Goal: Information Seeking & Learning: Learn about a topic

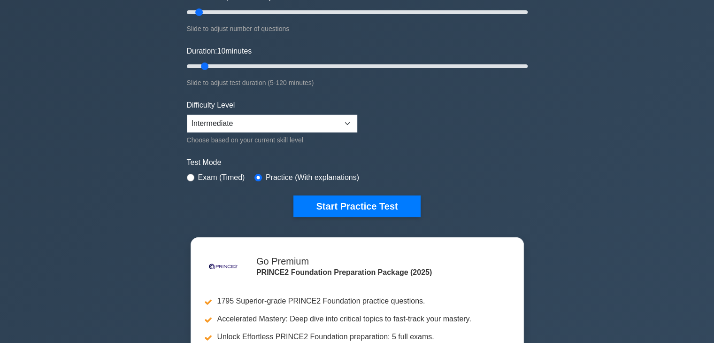
scroll to position [141, 0]
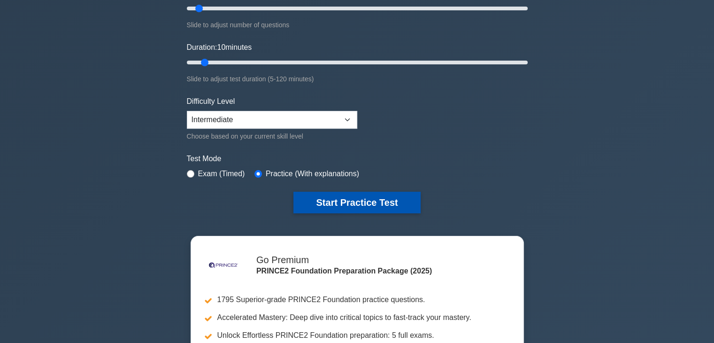
click at [327, 200] on button "Start Practice Test" at bounding box center [356, 202] width 127 height 22
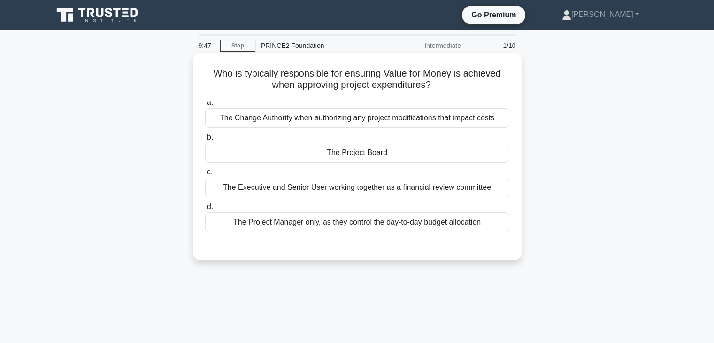
click at [336, 127] on div "The Change Authority when authorizing any project modifications that impact cos…" at bounding box center [357, 118] width 304 height 20
click at [205, 106] on input "a. The Change Authority when authorizing any project modifications that impact …" at bounding box center [205, 102] width 0 height 6
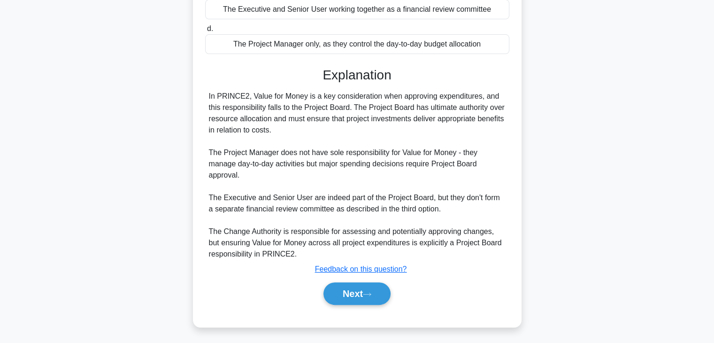
scroll to position [180, 0]
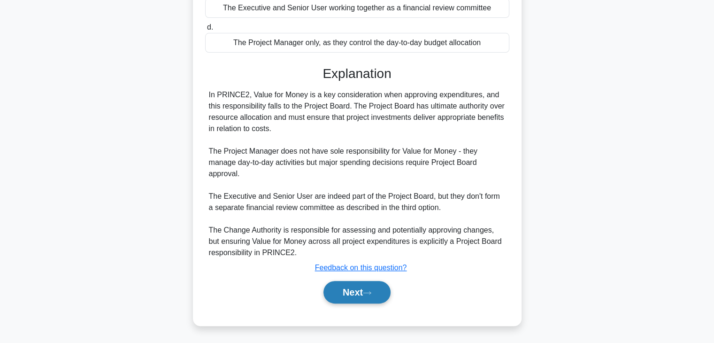
click at [346, 286] on button "Next" at bounding box center [356, 292] width 67 height 23
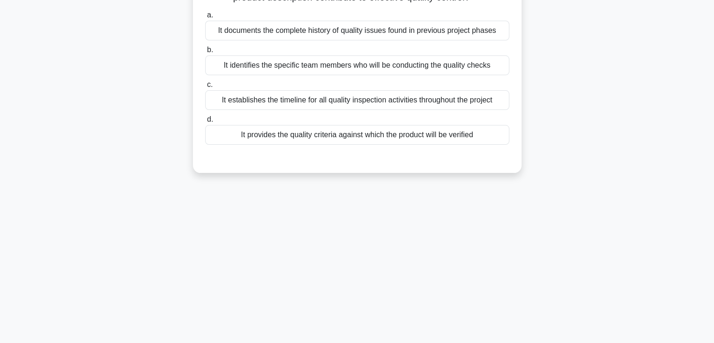
scroll to position [0, 0]
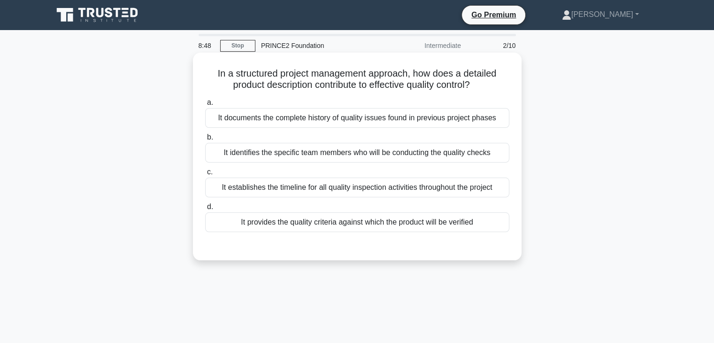
click at [397, 222] on div "It provides the quality criteria against which the product will be verified" at bounding box center [357, 222] width 304 height 20
click at [205, 210] on input "d. It provides the quality criteria against which the product will be verified" at bounding box center [205, 207] width 0 height 6
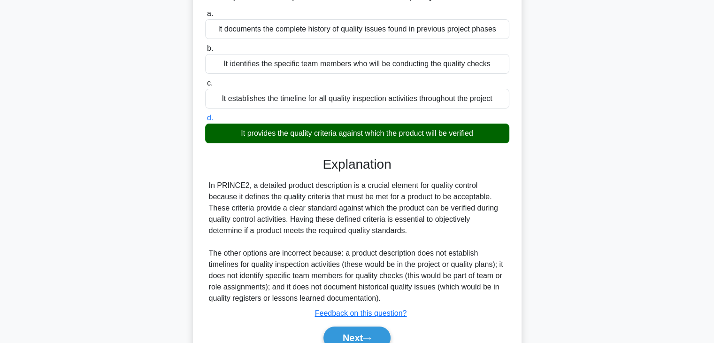
scroll to position [165, 0]
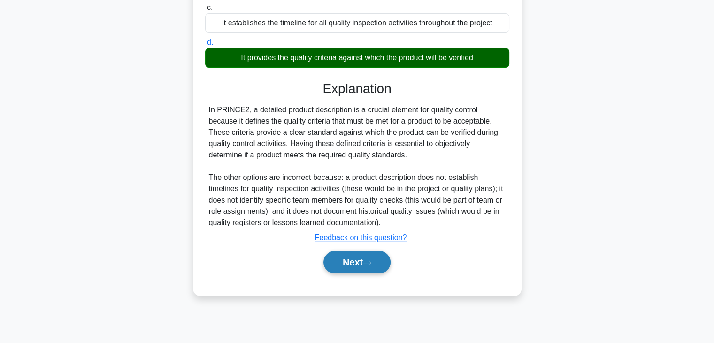
click at [368, 258] on button "Next" at bounding box center [356, 262] width 67 height 23
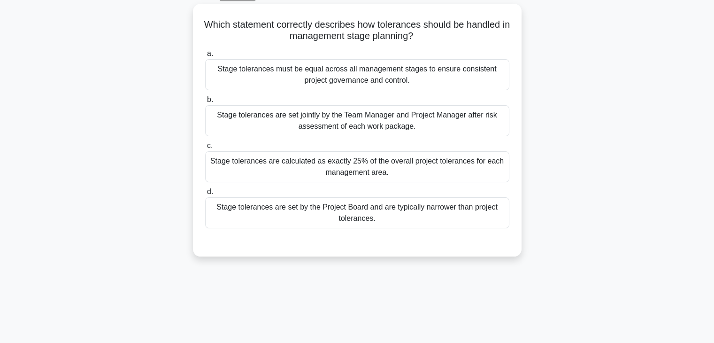
scroll to position [24, 0]
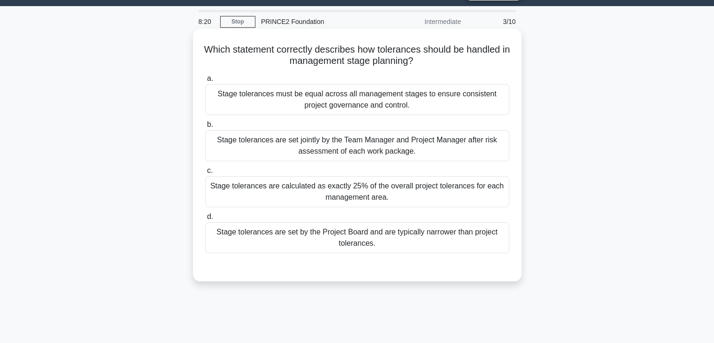
click at [384, 94] on div "Stage tolerances must be equal across all management stages to ensure consisten…" at bounding box center [357, 99] width 304 height 31
click at [205, 82] on input "a. Stage tolerances must be equal across all management stages to ensure consis…" at bounding box center [205, 79] width 0 height 6
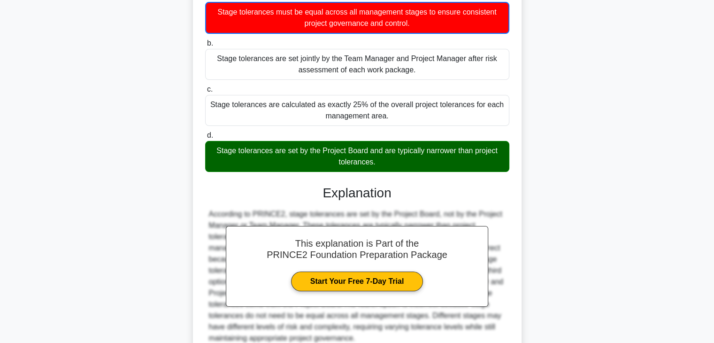
scroll to position [191, 0]
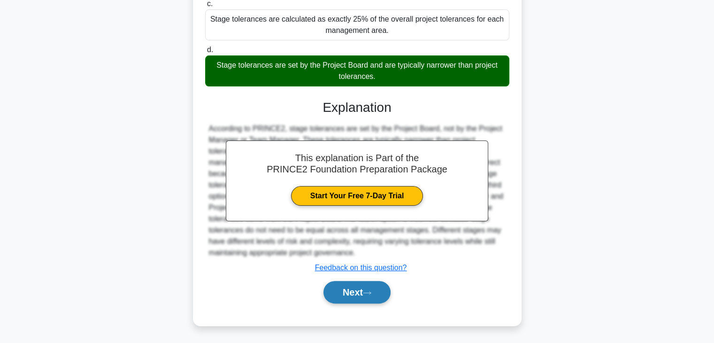
click at [362, 293] on button "Next" at bounding box center [356, 292] width 67 height 23
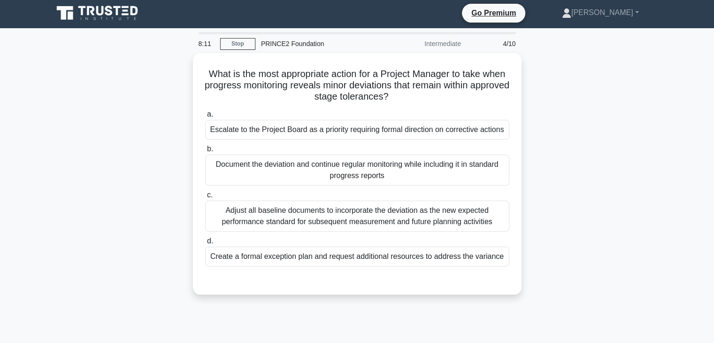
scroll to position [0, 0]
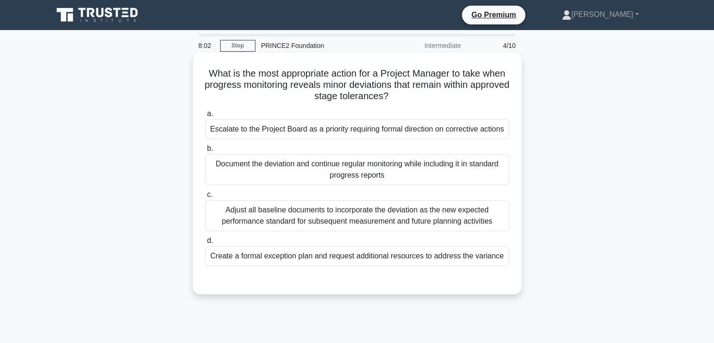
click at [335, 168] on div "Document the deviation and continue regular monitoring while including it in st…" at bounding box center [357, 169] width 304 height 31
click at [205, 152] on input "b. Document the deviation and continue regular monitoring while including it in…" at bounding box center [205, 148] width 0 height 6
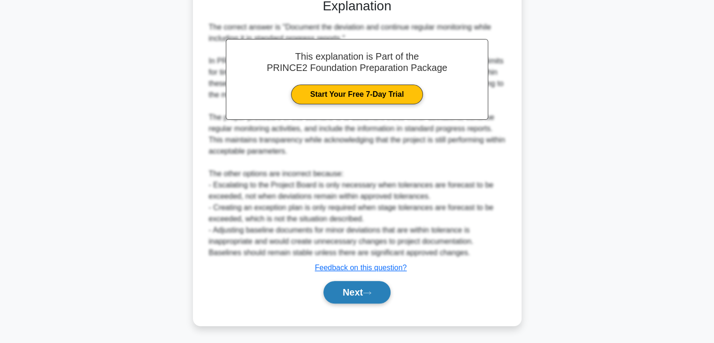
click at [358, 292] on button "Next" at bounding box center [356, 292] width 67 height 23
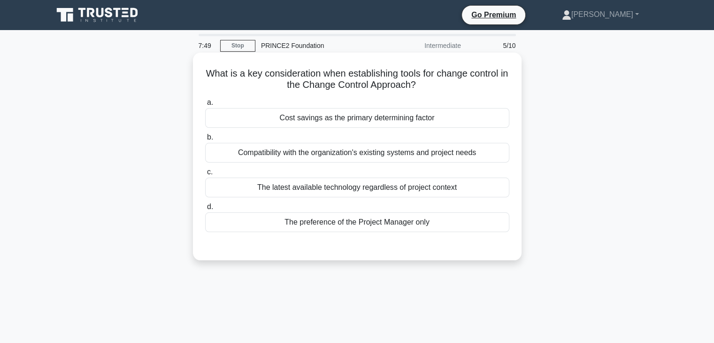
click at [331, 156] on div "Compatibility with the organization's existing systems and project needs" at bounding box center [357, 153] width 304 height 20
click at [205, 140] on input "b. Compatibility with the organization's existing systems and project needs" at bounding box center [205, 137] width 0 height 6
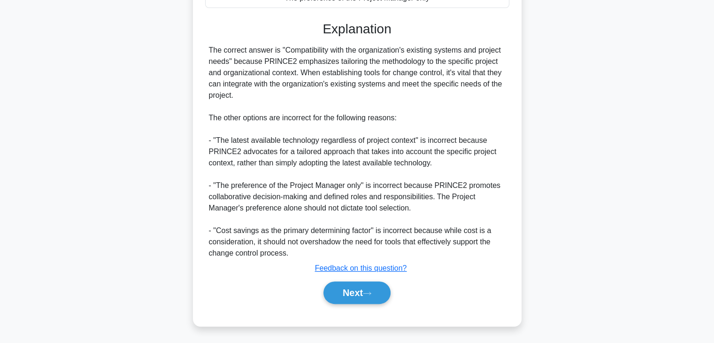
scroll to position [224, 0]
click at [366, 294] on button "Next" at bounding box center [356, 292] width 67 height 23
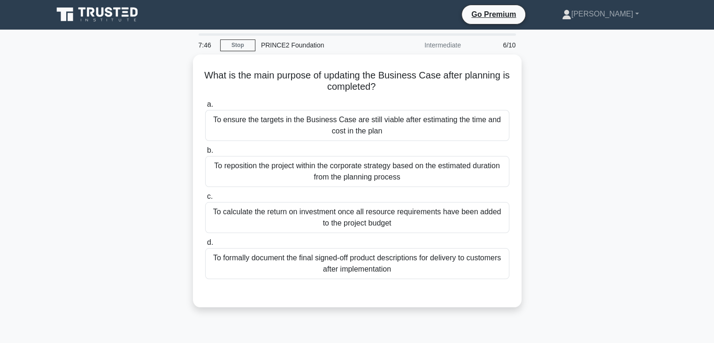
scroll to position [0, 0]
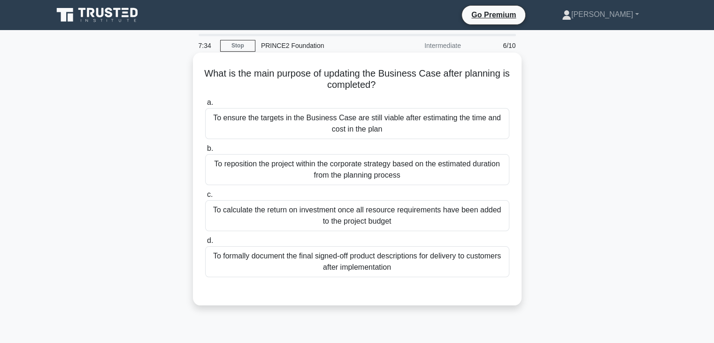
click at [362, 124] on div "To ensure the targets in the Business Case are still viable after estimating th…" at bounding box center [357, 123] width 304 height 31
click at [205, 106] on input "a. To ensure the targets in the Business Case are still viable after estimating…" at bounding box center [205, 102] width 0 height 6
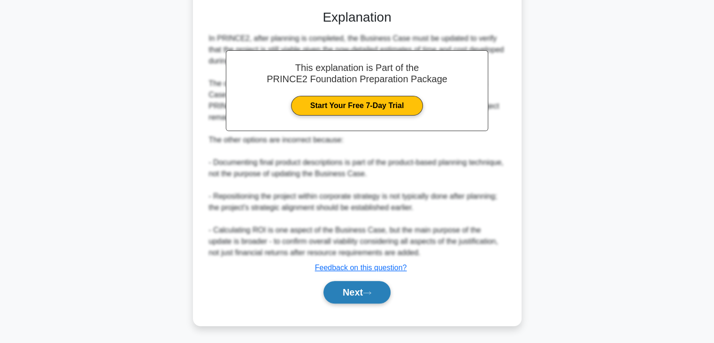
click at [364, 290] on button "Next" at bounding box center [356, 292] width 67 height 23
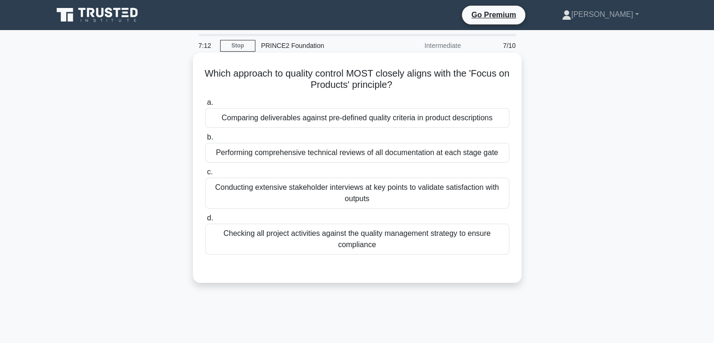
click at [362, 119] on div "Comparing deliverables against pre-defined quality criteria in product descript…" at bounding box center [357, 118] width 304 height 20
click at [205, 106] on input "a. Comparing deliverables against pre-defined quality criteria in product descr…" at bounding box center [205, 102] width 0 height 6
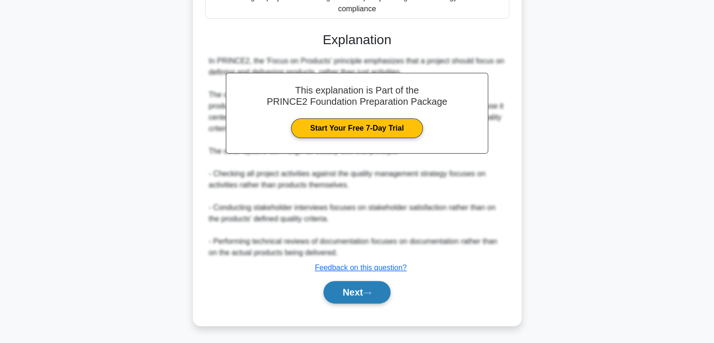
click at [357, 291] on button "Next" at bounding box center [356, 292] width 67 height 23
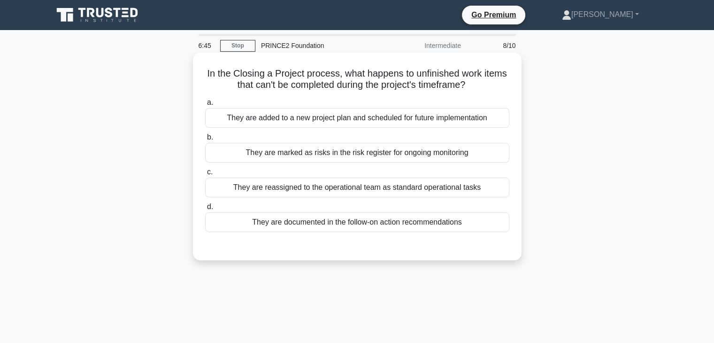
click at [362, 226] on div "They are documented in the follow-on action recommendations" at bounding box center [357, 222] width 304 height 20
click at [205, 210] on input "d. They are documented in the follow-on action recommendations" at bounding box center [205, 207] width 0 height 6
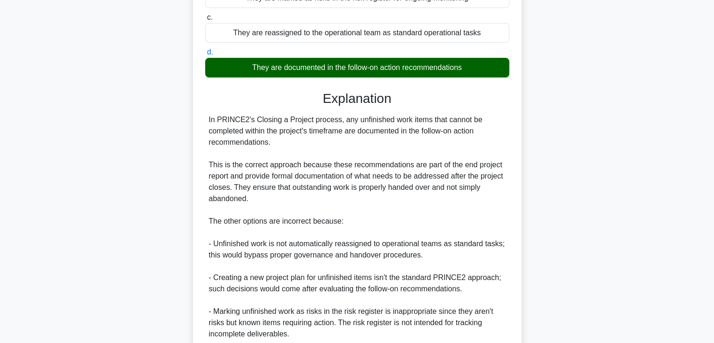
scroll to position [235, 0]
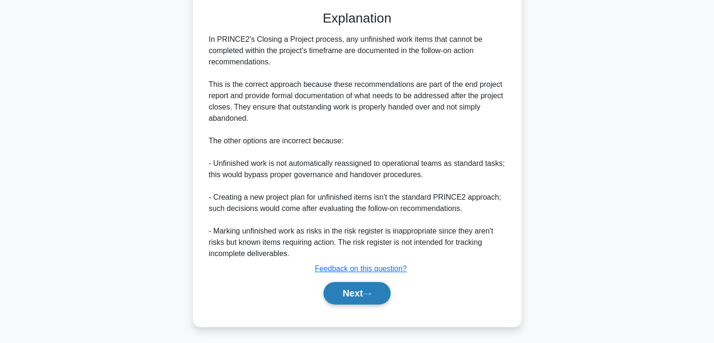
click at [375, 294] on button "Next" at bounding box center [356, 293] width 67 height 23
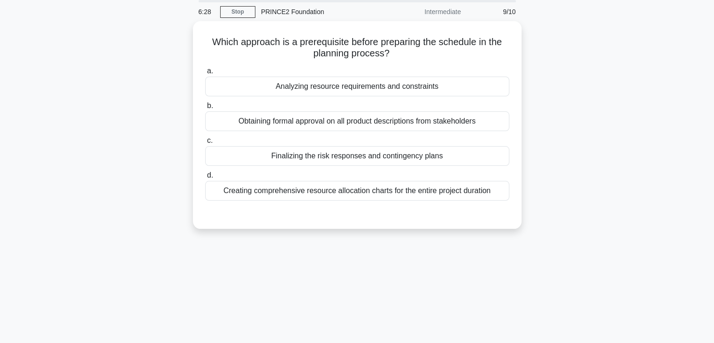
scroll to position [0, 0]
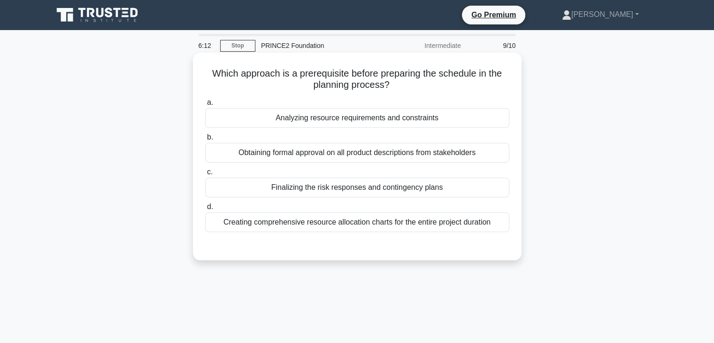
click at [376, 113] on div "Analyzing resource requirements and constraints" at bounding box center [357, 118] width 304 height 20
click at [205, 106] on input "a. Analyzing resource requirements and constraints" at bounding box center [205, 102] width 0 height 6
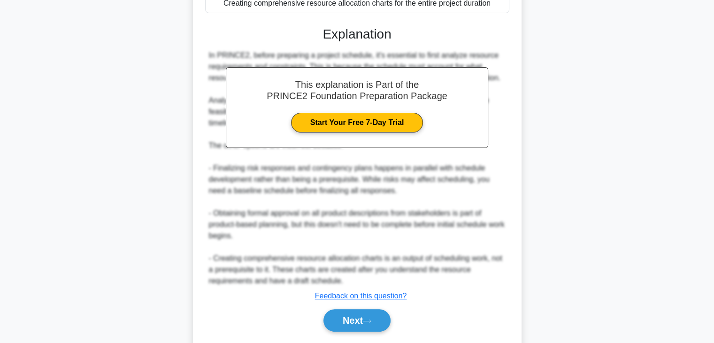
scroll to position [247, 0]
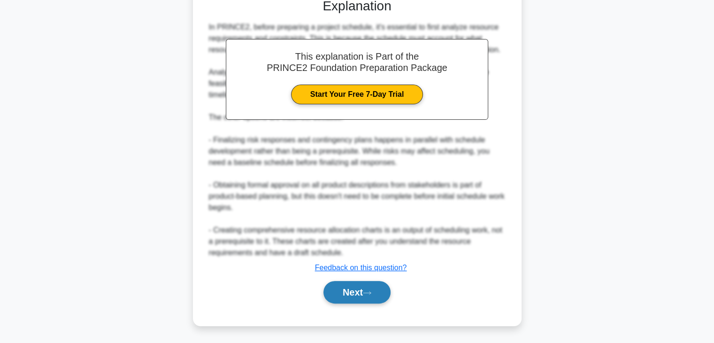
click at [370, 295] on button "Next" at bounding box center [356, 292] width 67 height 23
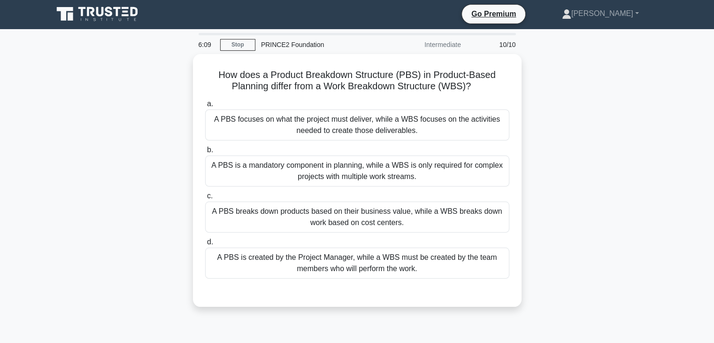
scroll to position [0, 0]
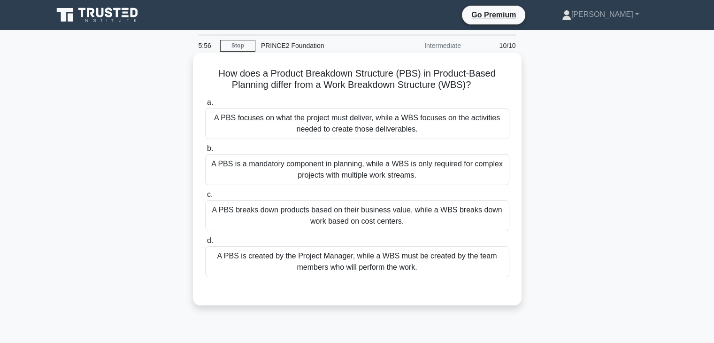
click at [373, 124] on div "A PBS focuses on what the project must deliver, while a WBS focuses on the acti…" at bounding box center [357, 123] width 304 height 31
click at [366, 123] on div "A PBS focuses on what the project must deliver, while a WBS focuses on the acti…" at bounding box center [357, 123] width 304 height 31
click at [205, 106] on input "a. A PBS focuses on what the project must deliver, while a WBS focuses on the a…" at bounding box center [205, 102] width 0 height 6
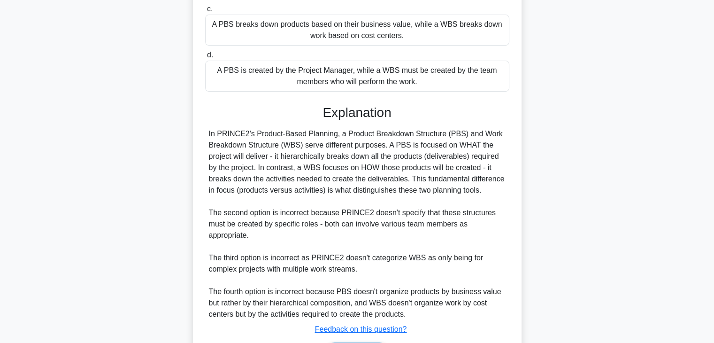
click at [625, 226] on div "How does a Product Breakdown Structure (PBS) in Product-Based Planning differ f…" at bounding box center [356, 132] width 619 height 531
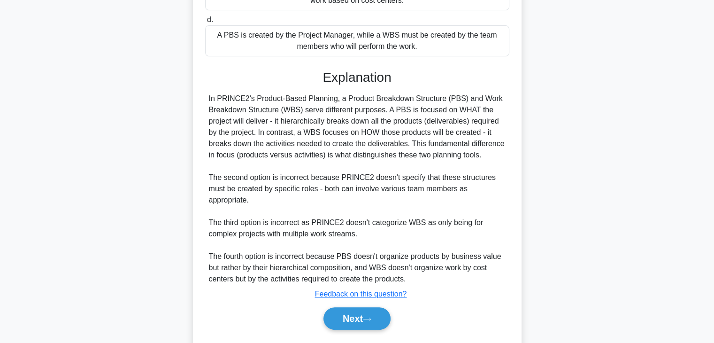
scroll to position [247, 0]
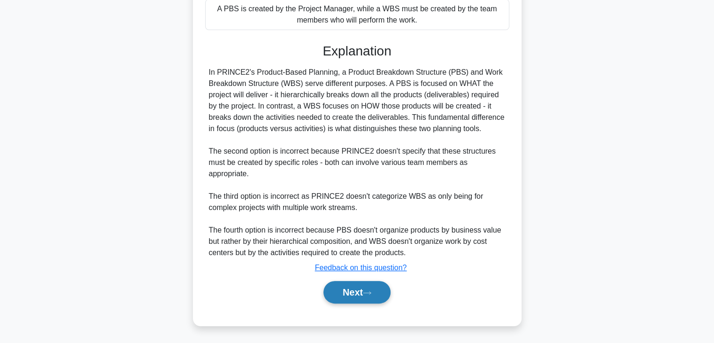
click at [358, 290] on button "Next" at bounding box center [356, 292] width 67 height 23
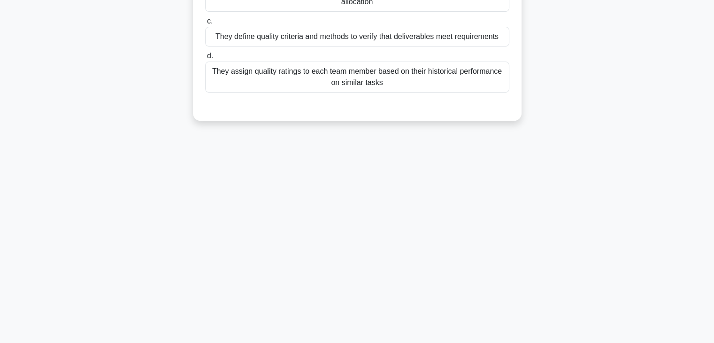
scroll to position [165, 0]
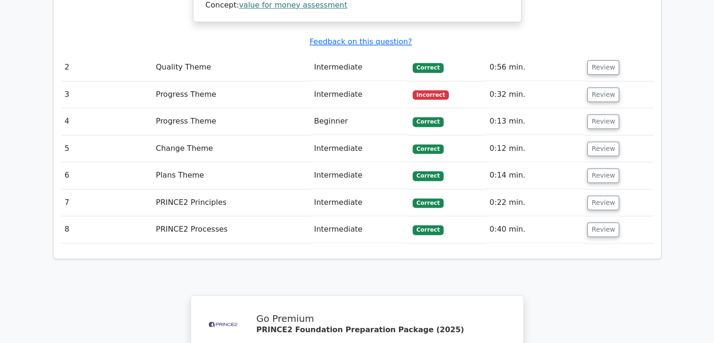
scroll to position [1173, 0]
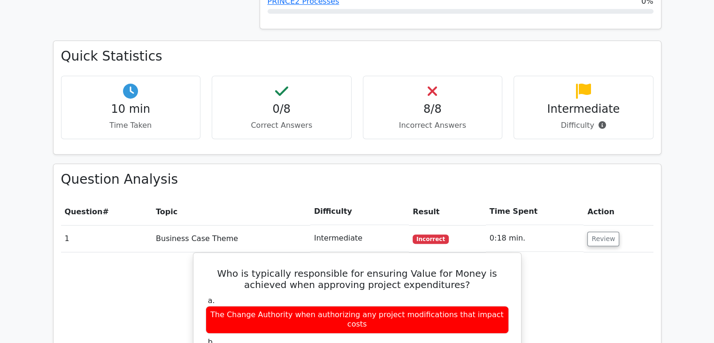
scroll to position [581, 0]
